Goal: Information Seeking & Learning: Stay updated

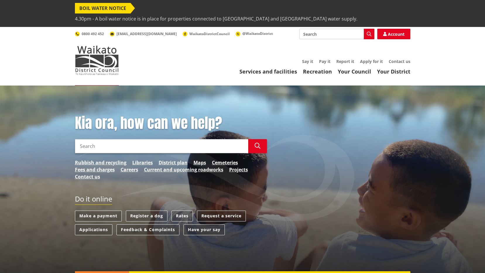
click at [236, 13] on span "4.30pm - A boil water notice is in place for properties connected to [GEOGRAPHI…" at bounding box center [216, 18] width 282 height 11
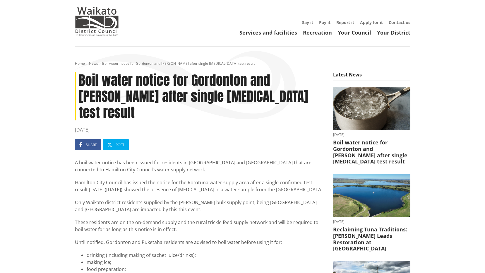
scroll to position [29, 0]
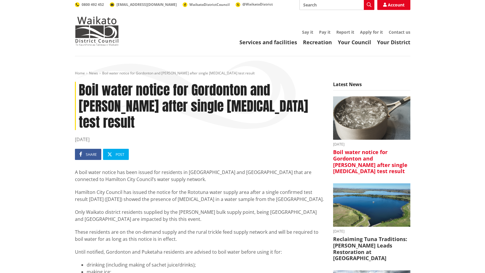
click at [354, 149] on h3 "Boil water notice for Gordonton and [PERSON_NAME] after single [MEDICAL_DATA] t…" at bounding box center [371, 161] width 77 height 25
